Goal: Navigation & Orientation: Find specific page/section

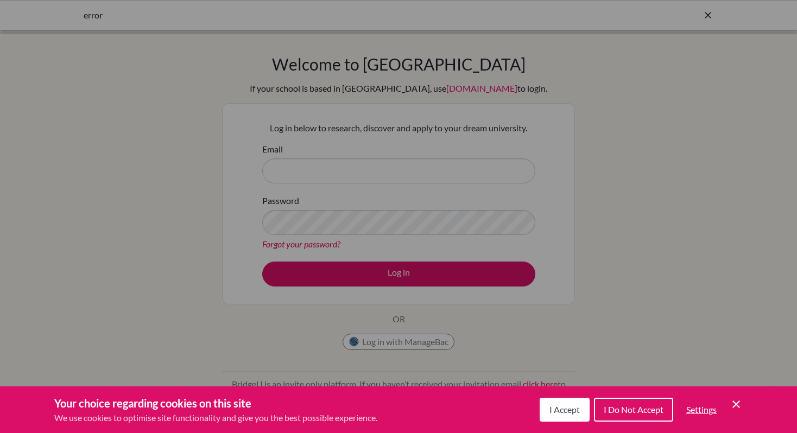
click at [568, 412] on span "I Accept" at bounding box center [565, 410] width 30 height 10
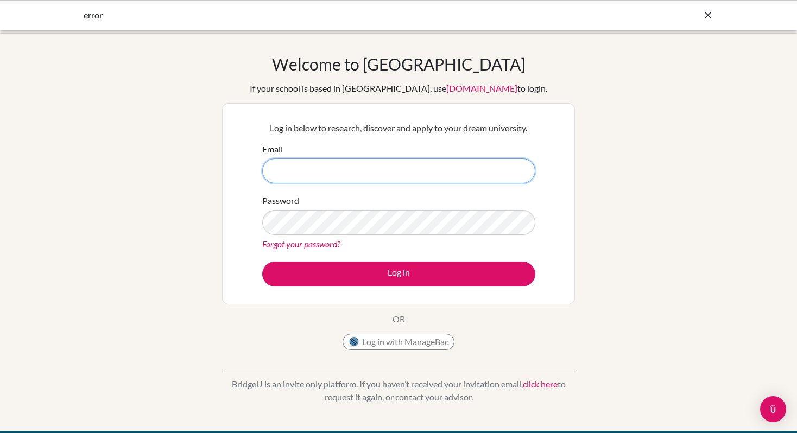
click at [294, 175] on input "Email" at bounding box center [398, 171] width 273 height 25
type input "tmuennink@lcis.bs"
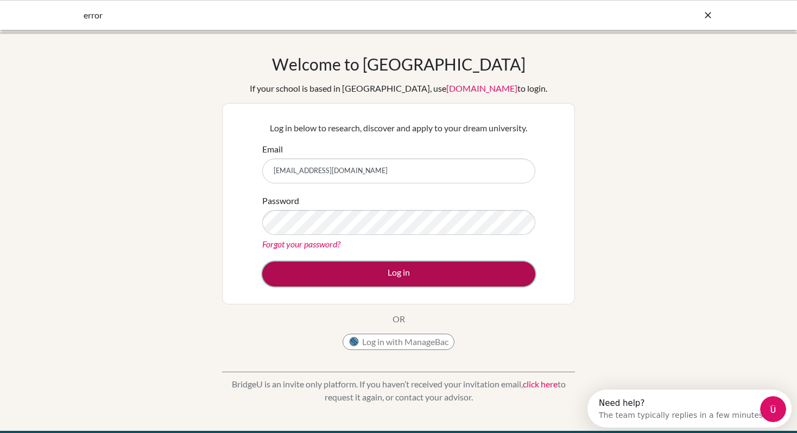
click at [419, 277] on button "Log in" at bounding box center [398, 274] width 273 height 25
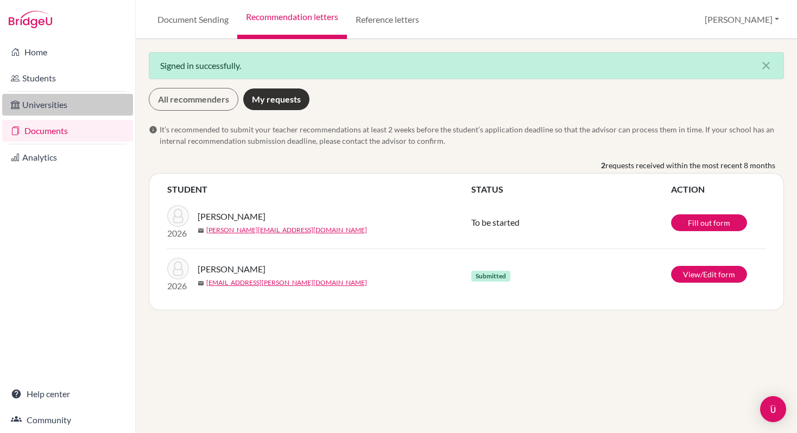
click at [38, 103] on link "Universities" at bounding box center [67, 105] width 131 height 22
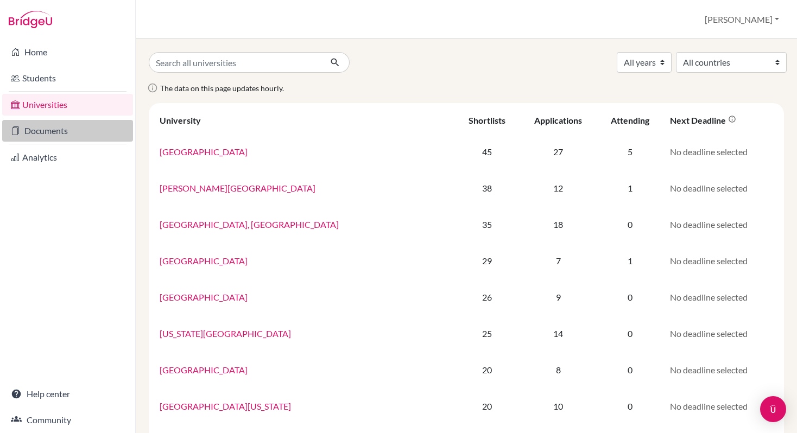
click at [36, 125] on link "Documents" at bounding box center [67, 131] width 131 height 22
